Goal: Transaction & Acquisition: Subscribe to service/newsletter

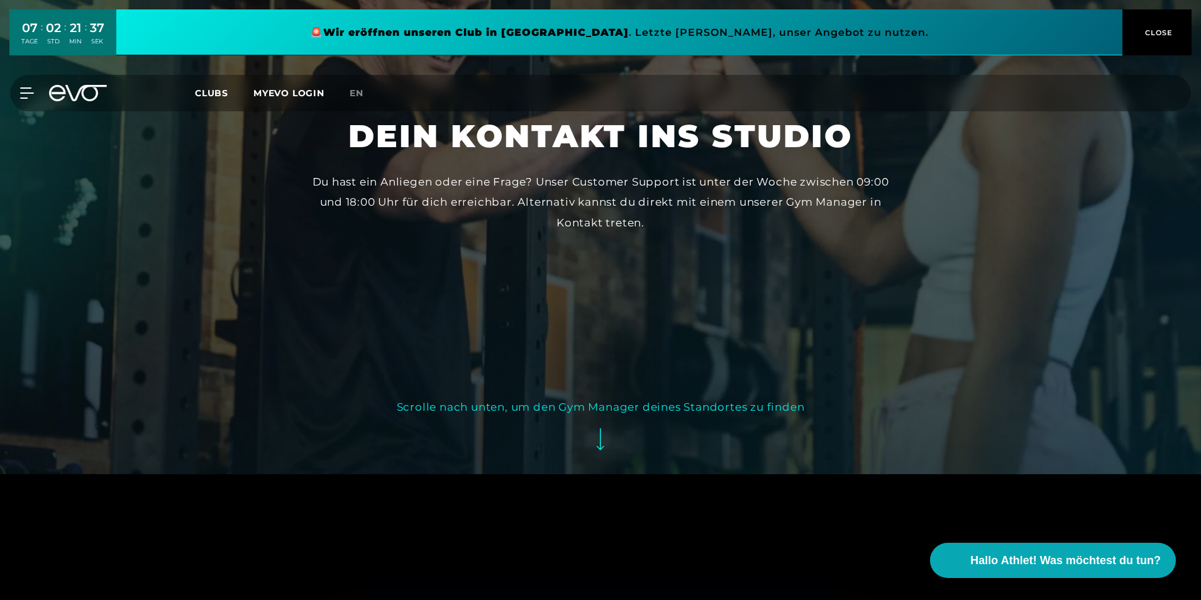
click at [608, 451] on button "Scrolle nach unten, um den Gym Manager deines Standortes zu finden" at bounding box center [601, 429] width 408 height 65
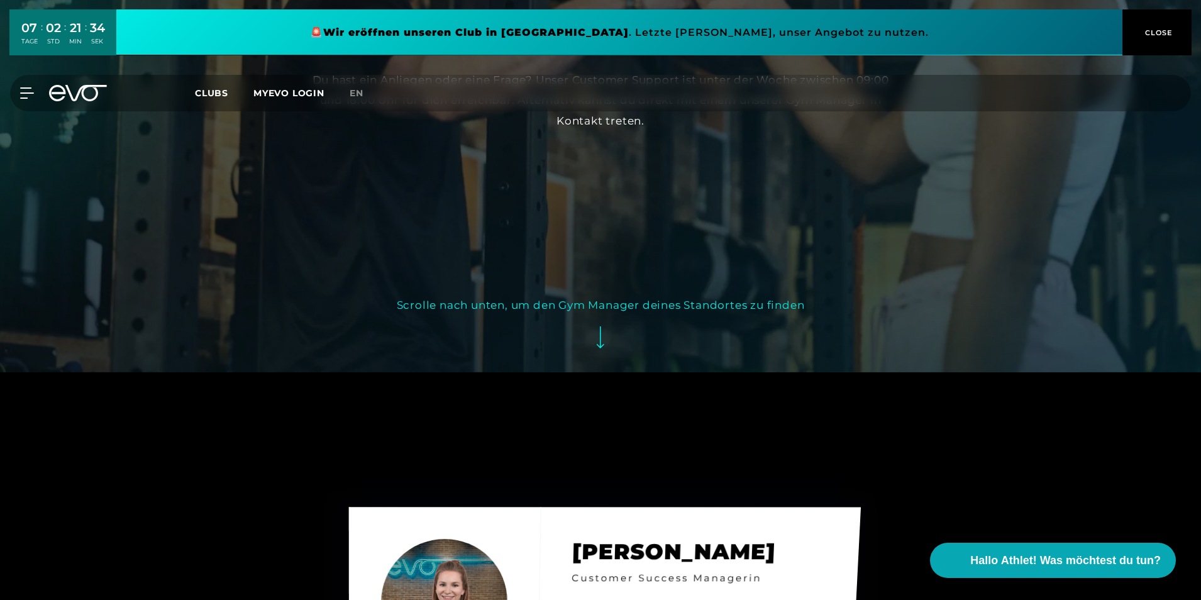
scroll to position [223, 0]
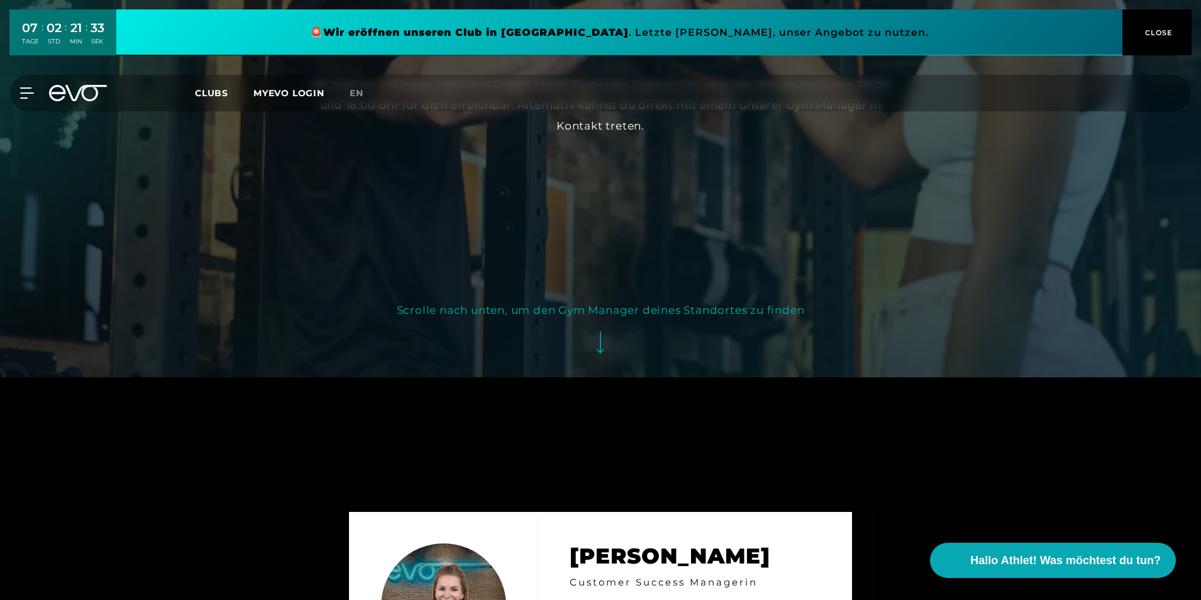
click at [213, 90] on span "Clubs" at bounding box center [211, 92] width 33 height 11
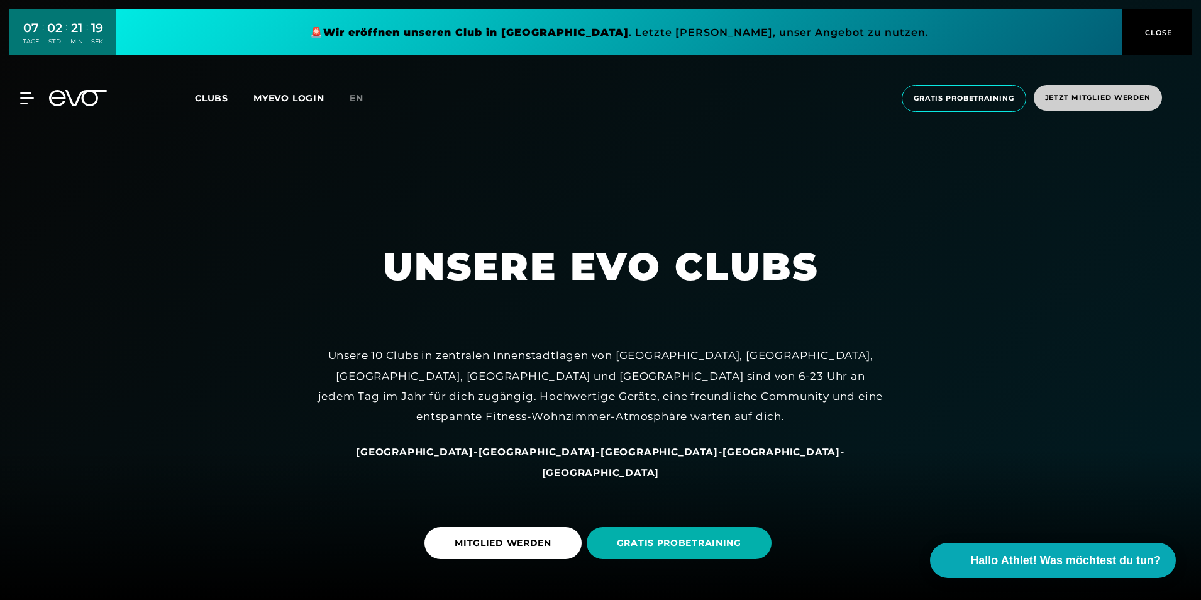
click at [1066, 92] on span "Jetzt Mitglied werden" at bounding box center [1097, 98] width 128 height 26
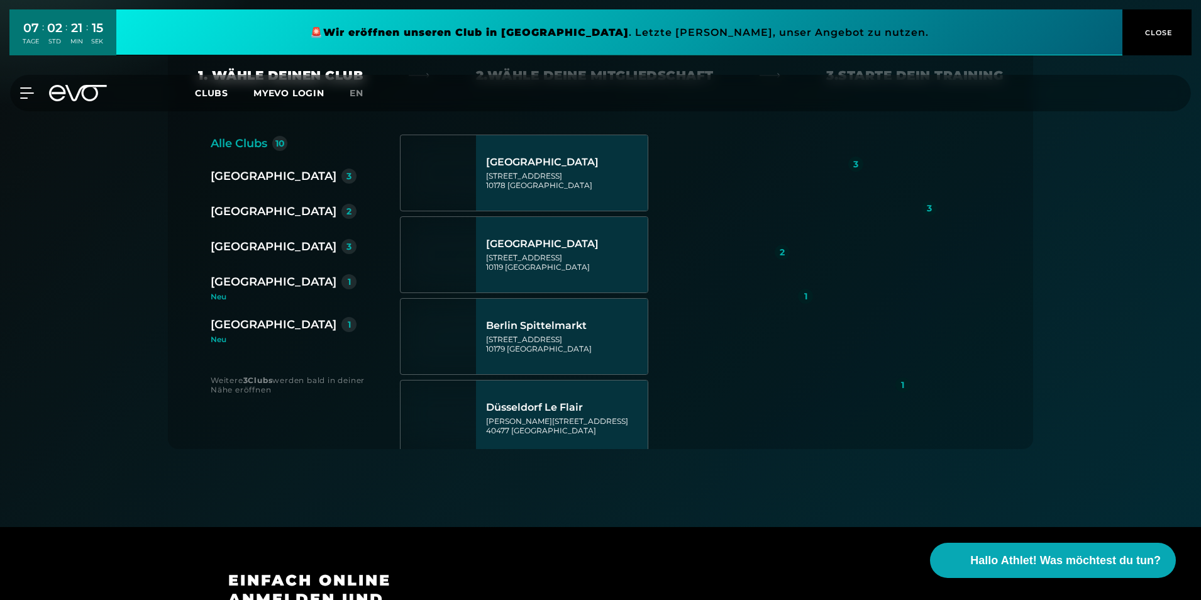
scroll to position [377, 0]
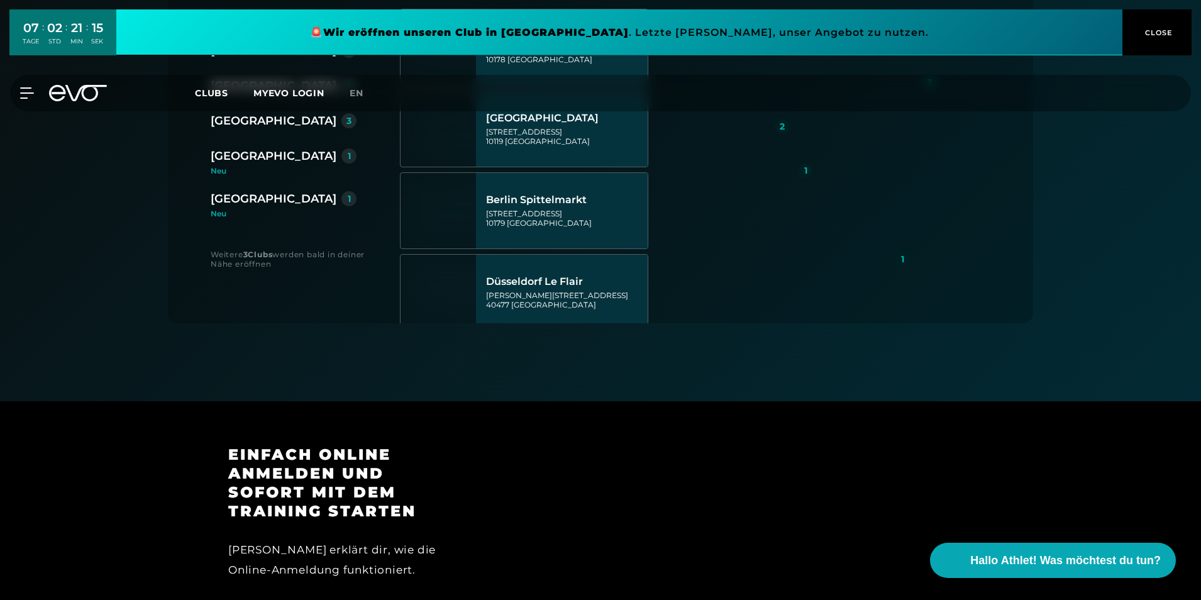
click at [217, 212] on div "Neu" at bounding box center [284, 214] width 146 height 8
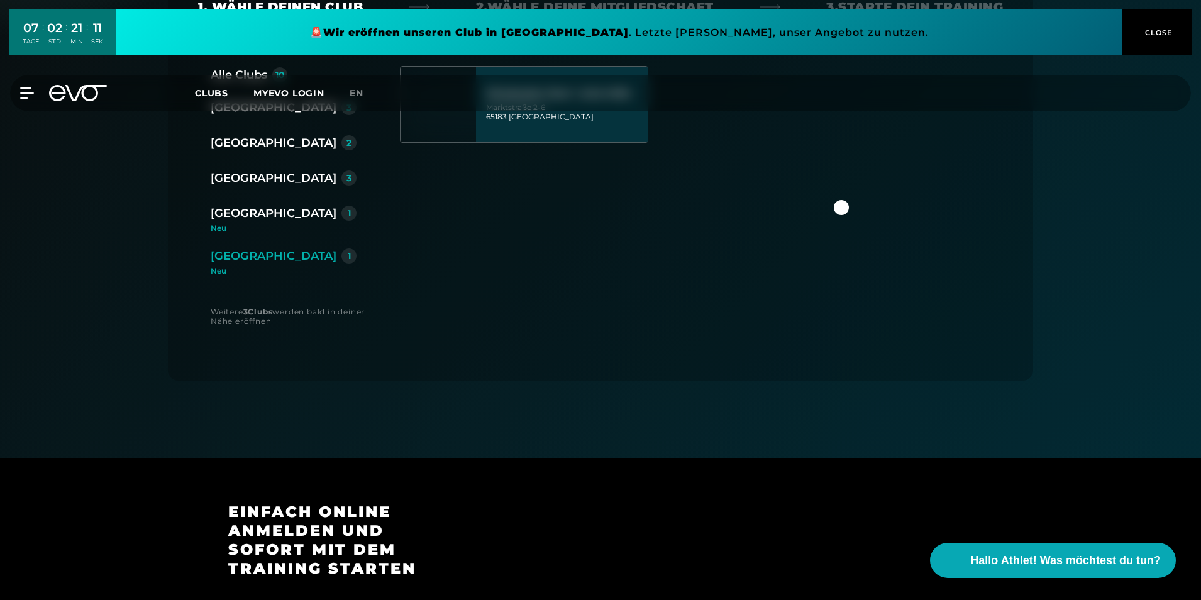
scroll to position [251, 0]
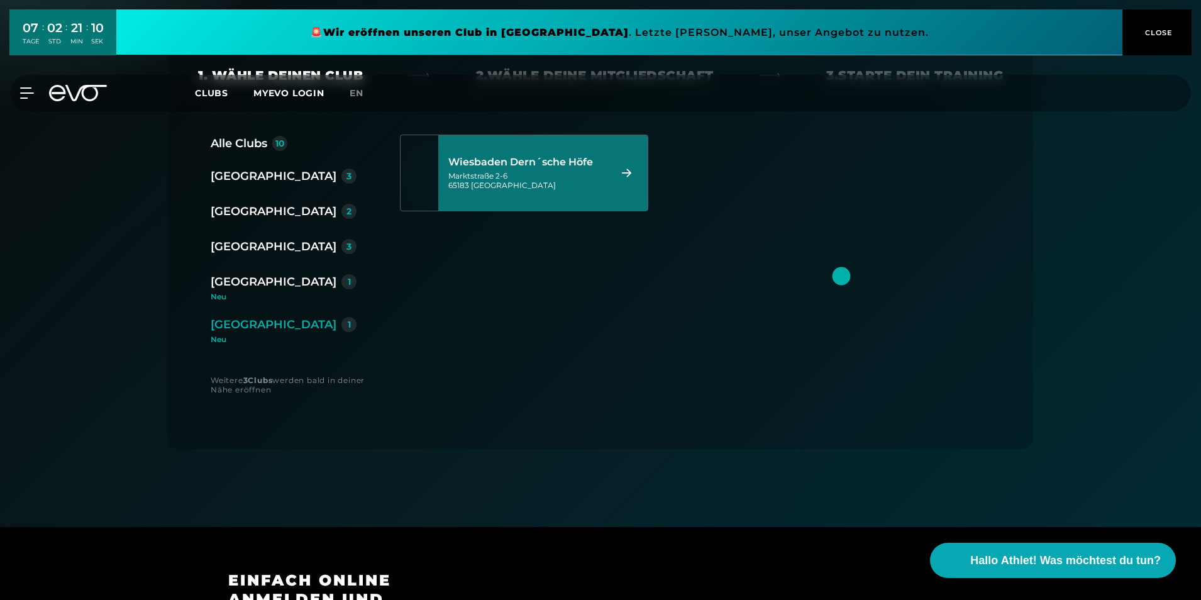
click at [553, 182] on div "[STREET_ADDRESS]" at bounding box center [527, 180] width 158 height 19
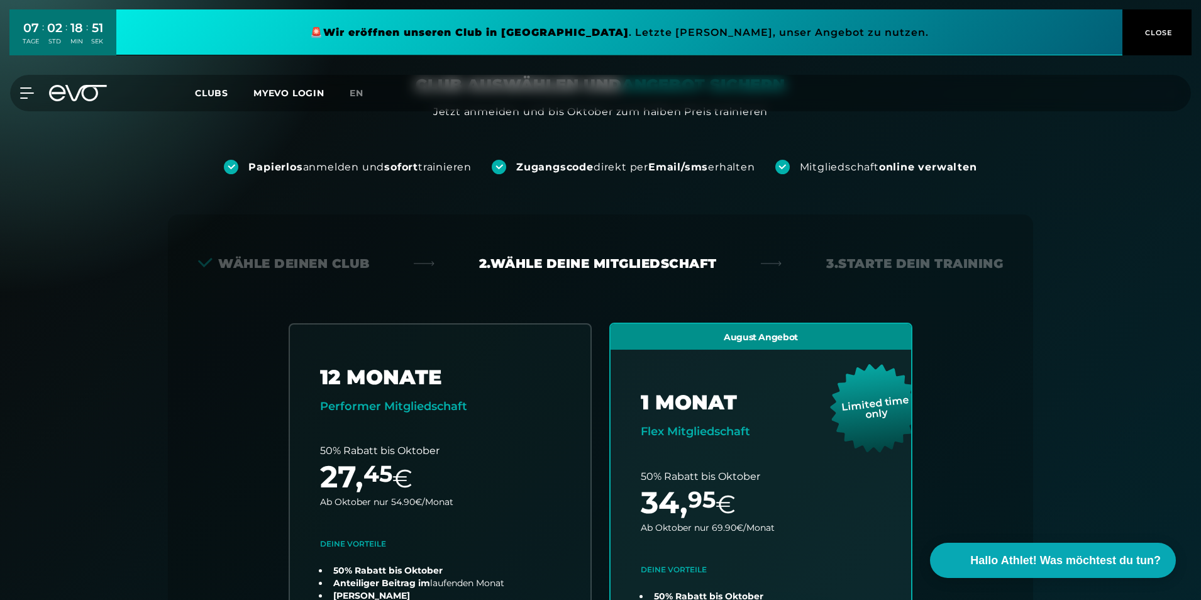
scroll to position [0, 0]
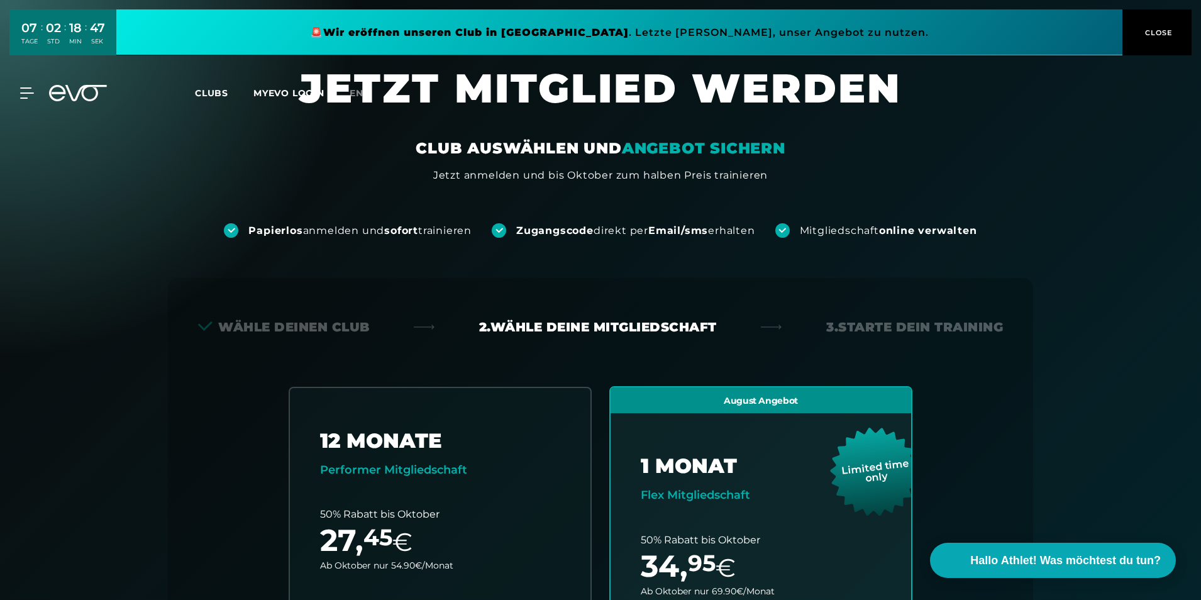
click at [1142, 28] on span "CLOSE" at bounding box center [1157, 32] width 31 height 11
